Goal: Task Accomplishment & Management: Manage account settings

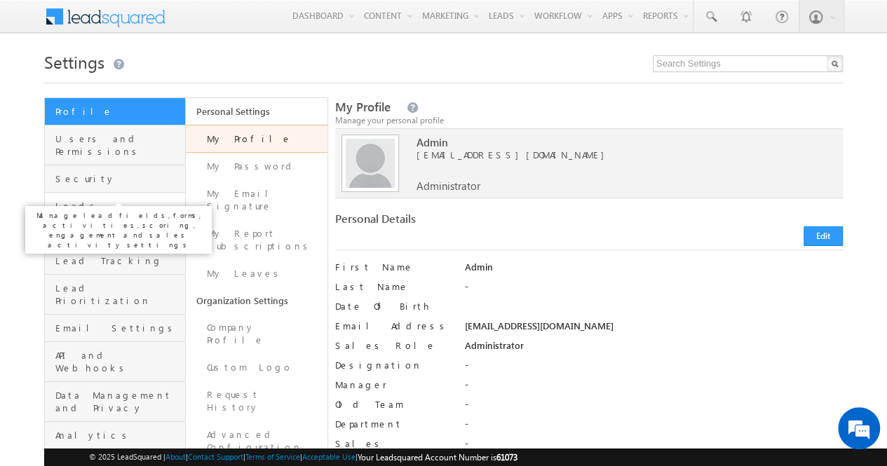
click at [92, 200] on span "Leads" at bounding box center [118, 206] width 126 height 13
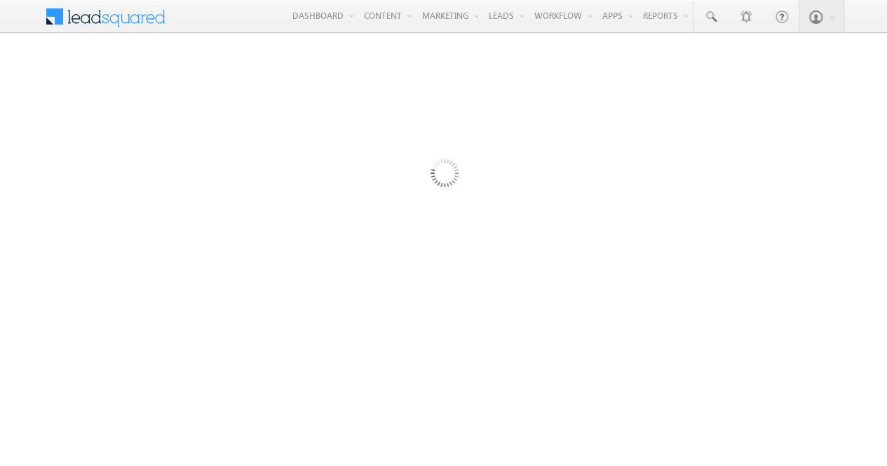
click at [256, 292] on div at bounding box center [443, 383] width 798 height 561
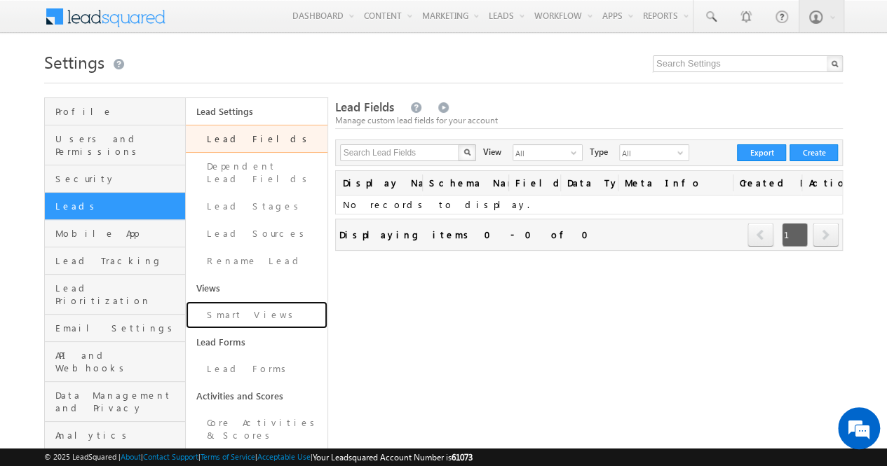
click at [256, 301] on link "Smart Views" at bounding box center [256, 314] width 141 height 27
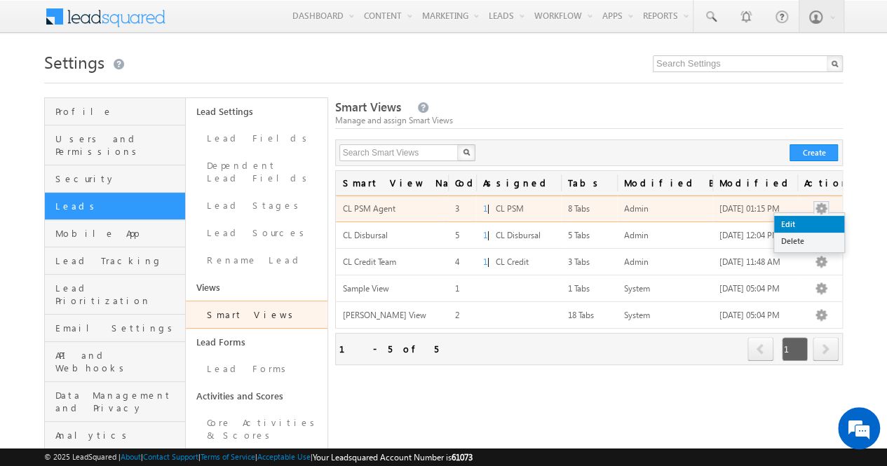
click at [811, 224] on link "Edit" at bounding box center [809, 224] width 70 height 17
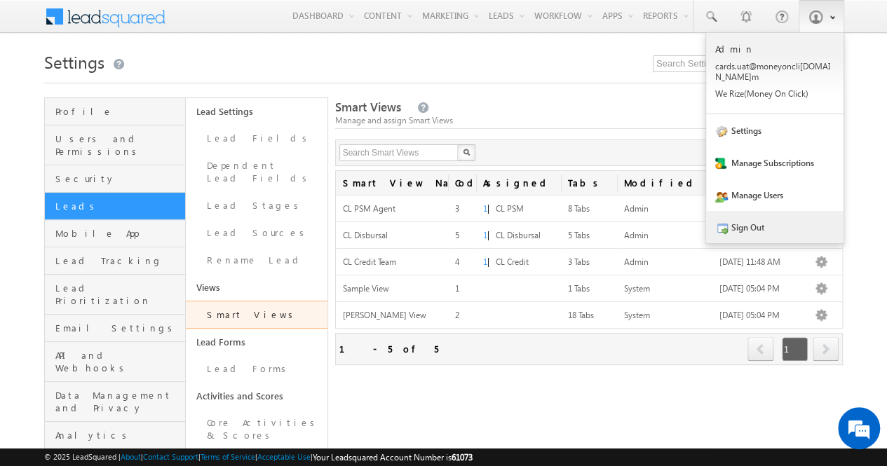
click at [738, 211] on link "Sign Out" at bounding box center [774, 227] width 137 height 32
